Goal: Find contact information: Find contact information

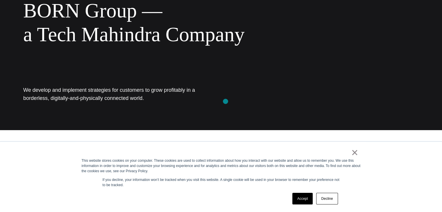
scroll to position [145, 0]
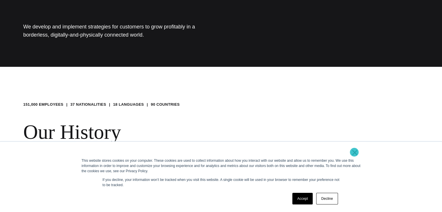
click at [355, 152] on link "×" at bounding box center [355, 152] width 7 height 5
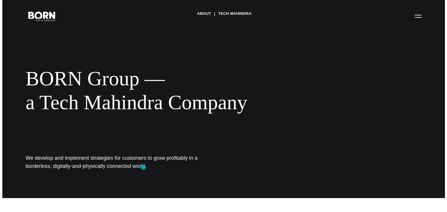
scroll to position [0, 0]
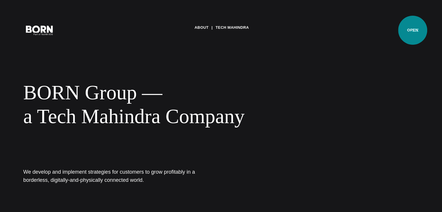
click at [413, 30] on button "Primary Menu" at bounding box center [416, 30] width 14 height 12
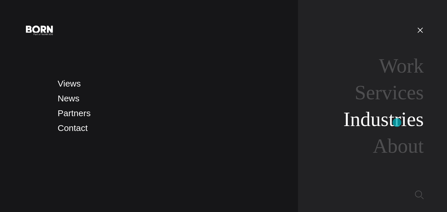
click at [397, 123] on link "Industries" at bounding box center [383, 119] width 80 height 22
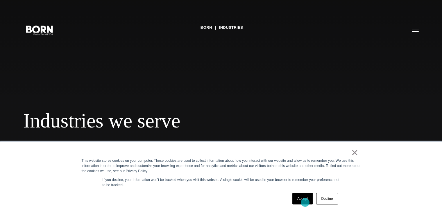
click at [304, 200] on link "Accept" at bounding box center [303, 199] width 21 height 12
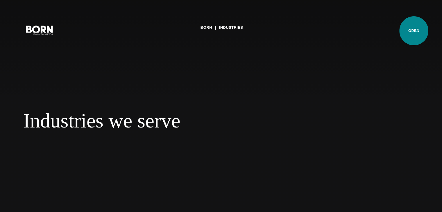
click at [414, 31] on button "Primary Menu" at bounding box center [416, 30] width 14 height 12
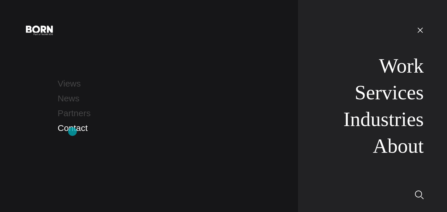
click at [72, 132] on link "Contact" at bounding box center [73, 128] width 30 height 10
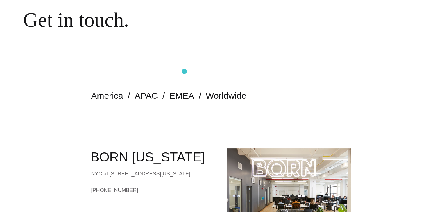
scroll to position [145, 0]
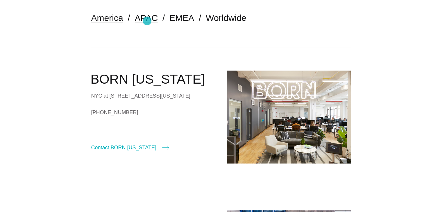
click at [147, 21] on link "APAC" at bounding box center [146, 18] width 23 height 10
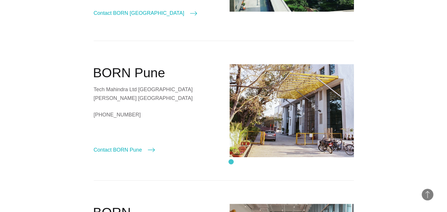
scroll to position [204, 0]
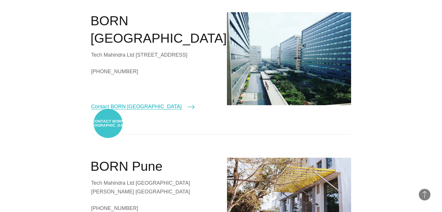
click at [108, 111] on link "Contact BORN [GEOGRAPHIC_DATA]" at bounding box center [142, 107] width 103 height 8
select select "*******"
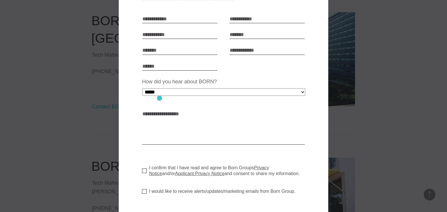
scroll to position [58, 0]
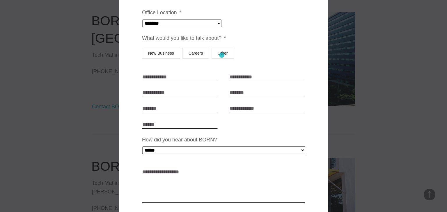
click at [222, 55] on label "Other" at bounding box center [222, 53] width 22 height 11
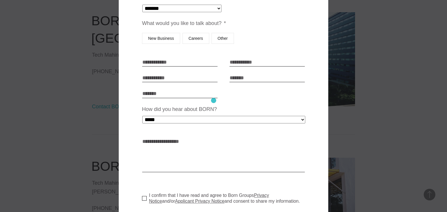
scroll to position [0, 0]
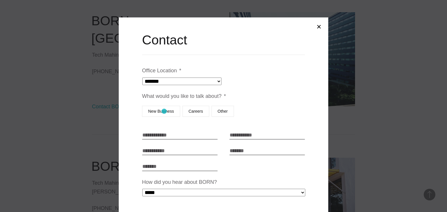
click at [164, 113] on label "New Business" at bounding box center [161, 111] width 38 height 11
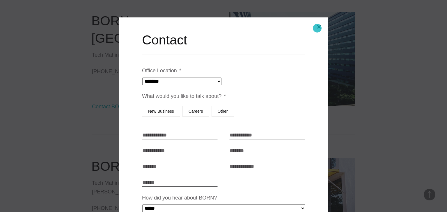
click at [317, 28] on button "Close modal" at bounding box center [319, 27] width 14 height 14
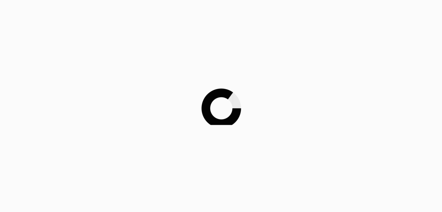
scroll to position [204, 0]
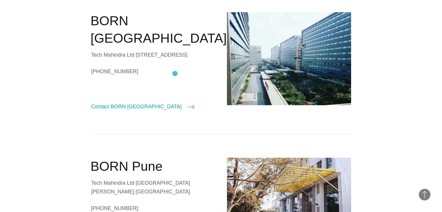
drag, startPoint x: 90, startPoint y: 37, endPoint x: 175, endPoint y: 74, distance: 92.8
click at [175, 59] on div "Tech Mahindra Ltd [STREET_ADDRESS]" at bounding box center [153, 55] width 124 height 9
drag, startPoint x: 93, startPoint y: 39, endPoint x: 158, endPoint y: 58, distance: 67.8
click at [158, 58] on div "Tech Mahindra Ltd [STREET_ADDRESS]" at bounding box center [153, 55] width 124 height 9
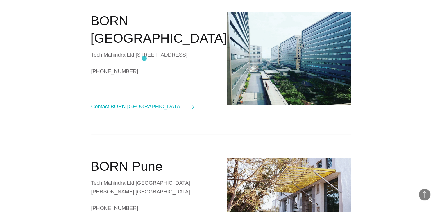
click at [144, 58] on div "Tech Mahindra Ltd [STREET_ADDRESS]" at bounding box center [153, 55] width 124 height 9
drag, startPoint x: 88, startPoint y: 37, endPoint x: 170, endPoint y: 76, distance: 90.5
copy div "Tech Mahindra Ltd [STREET_ADDRESS]"
drag, startPoint x: 81, startPoint y: 88, endPoint x: 146, endPoint y: 89, distance: 64.3
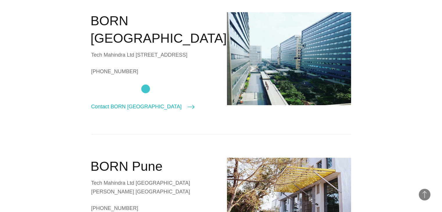
copy link "[PHONE_NUMBER]"
